Goal: Task Accomplishment & Management: Manage account settings

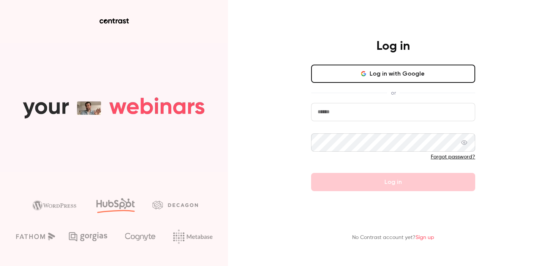
type input "**********"
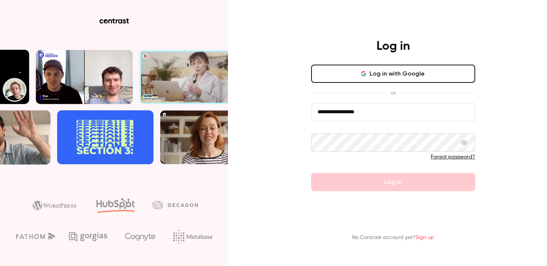
click at [420, 76] on button "Log in with Google" at bounding box center [393, 74] width 164 height 18
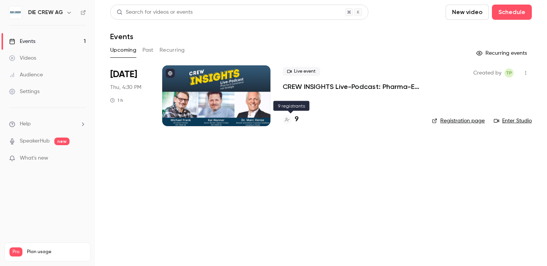
click at [293, 120] on div "9" at bounding box center [290, 119] width 16 height 10
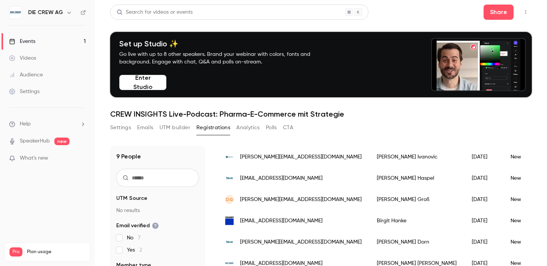
click at [119, 126] on button "Settings" at bounding box center [120, 127] width 21 height 12
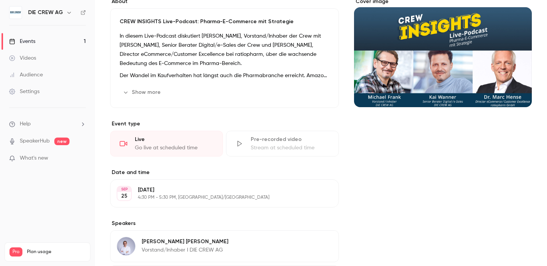
scroll to position [149, 0]
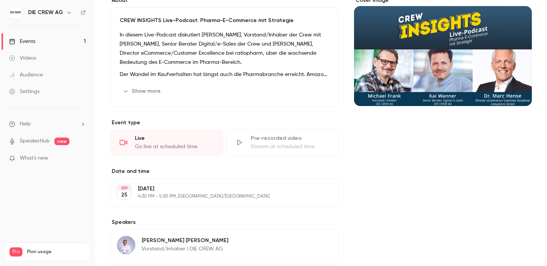
click at [173, 135] on div "Live" at bounding box center [174, 138] width 79 height 8
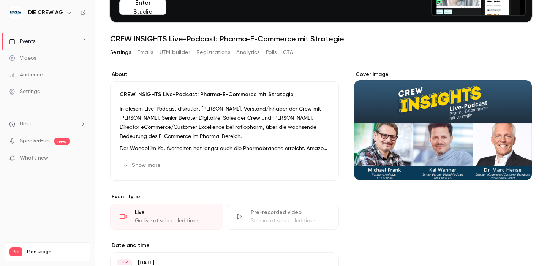
scroll to position [79, 0]
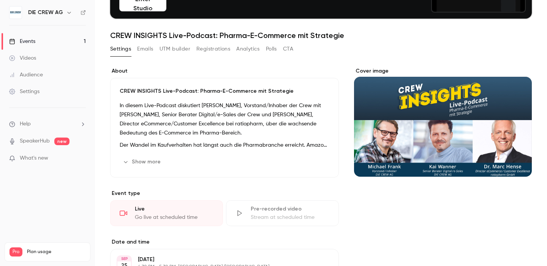
click at [212, 49] on button "Registrations" at bounding box center [213, 49] width 34 height 12
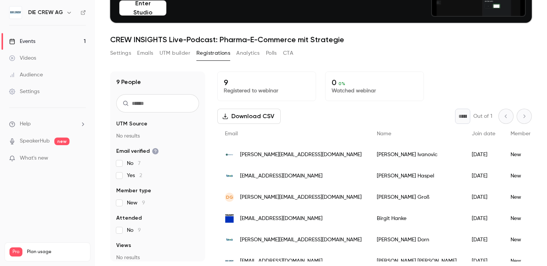
click at [292, 52] on button "CTA" at bounding box center [288, 53] width 10 height 12
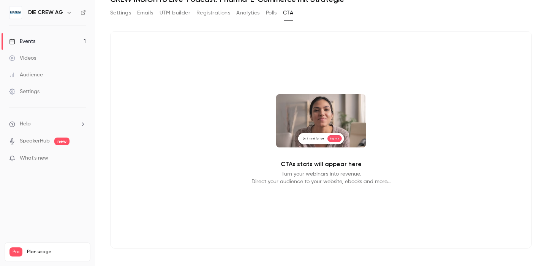
scroll to position [120, 0]
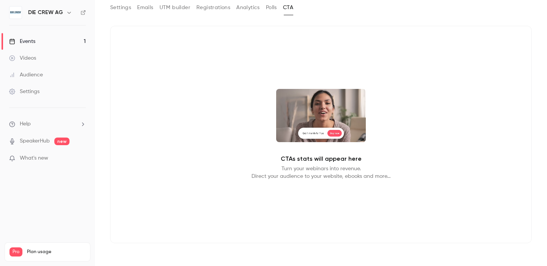
click at [117, 8] on button "Settings" at bounding box center [120, 8] width 21 height 12
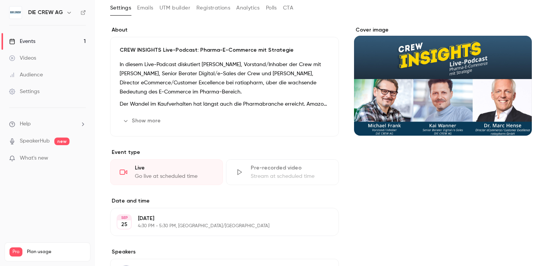
scroll to position [65, 0]
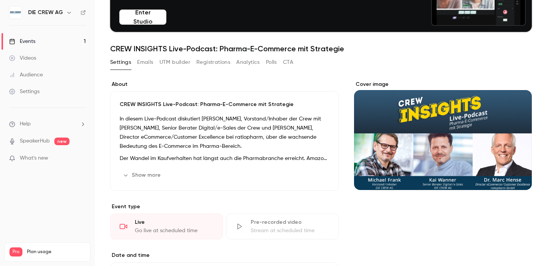
click at [147, 11] on button "Enter Studio" at bounding box center [142, 16] width 47 height 15
